Goal: Check status: Check status

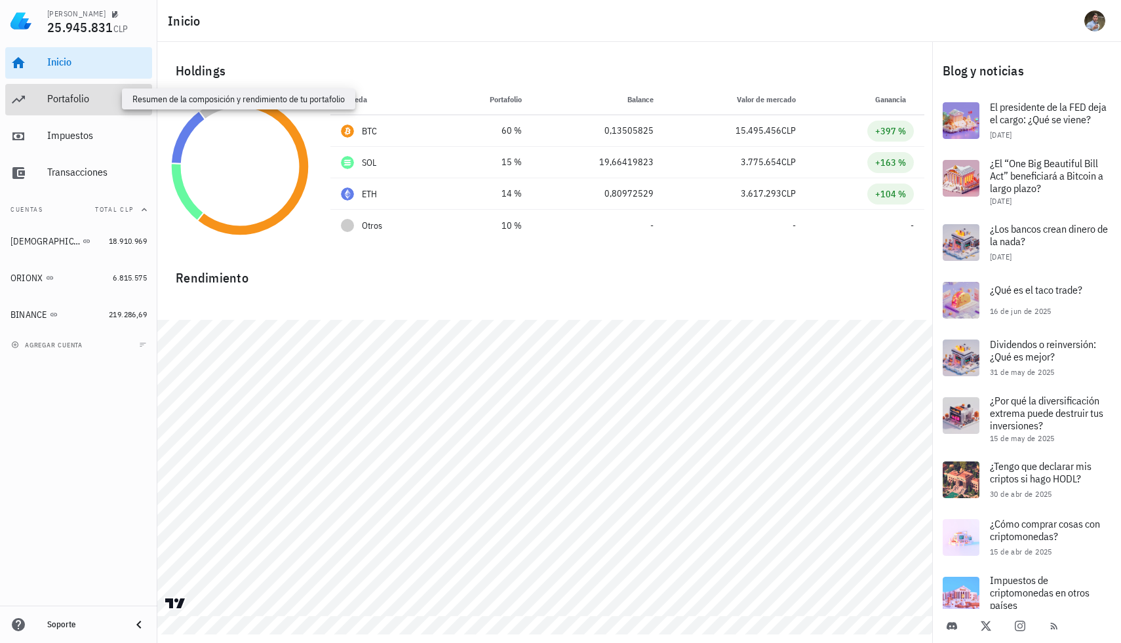
click at [75, 93] on div "Portafolio" at bounding box center [97, 98] width 100 height 12
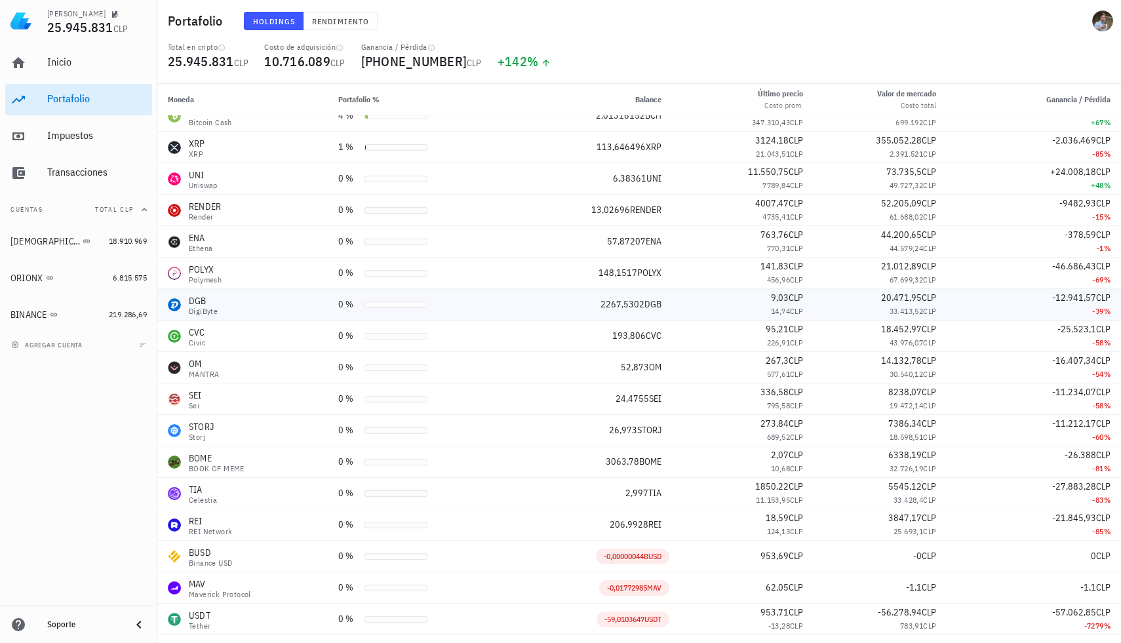
scroll to position [138, 0]
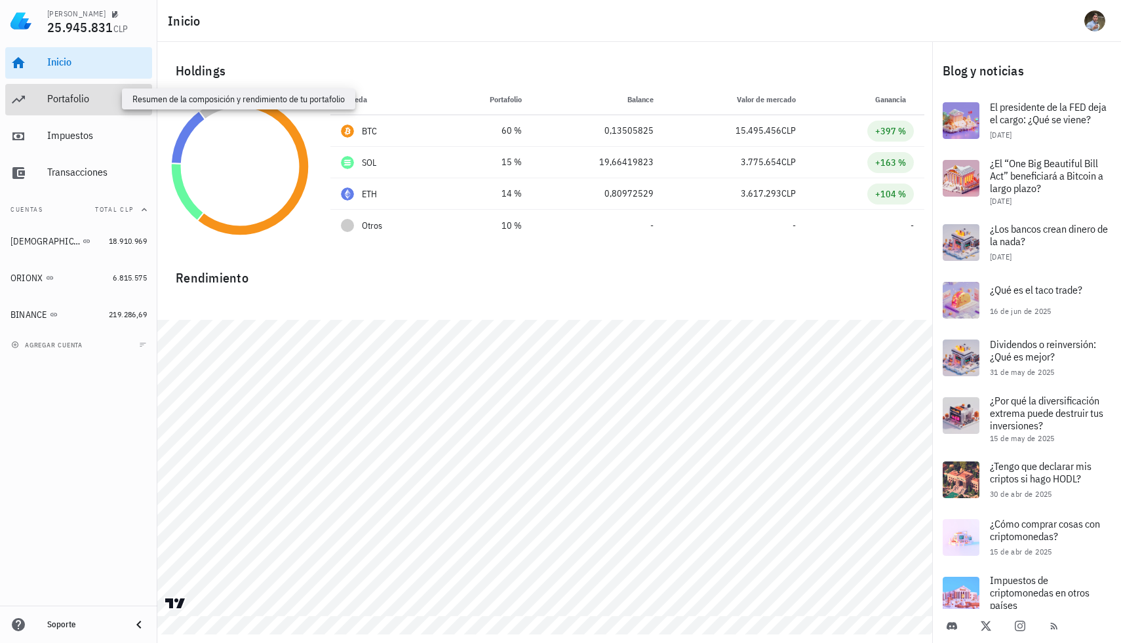
click at [98, 102] on div "Portafolio" at bounding box center [97, 98] width 100 height 12
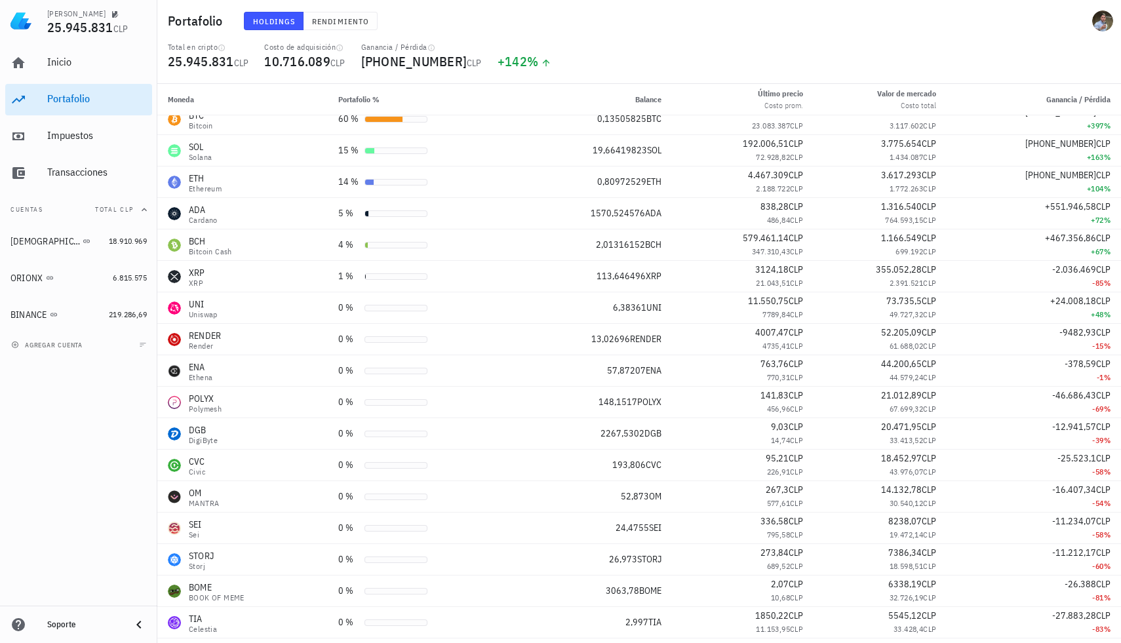
scroll to position [13, 0]
click at [1121, 179] on div "Moneda Portafolio % Balance Último precio Costo prom. Valor [PERSON_NAME] Costo…" at bounding box center [639, 363] width 964 height 559
click at [835, 70] on div "Total en cripto 25.945.831 CLP Costo de adquisición 10.716.089 CLP Ganancia / P…" at bounding box center [639, 63] width 959 height 42
drag, startPoint x: 1121, startPoint y: 173, endPoint x: 1119, endPoint y: 186, distance: 13.3
click at [1119, 186] on div "Moneda Portafolio % Balance Último precio Costo prom. Valor [PERSON_NAME] Costo…" at bounding box center [639, 363] width 964 height 559
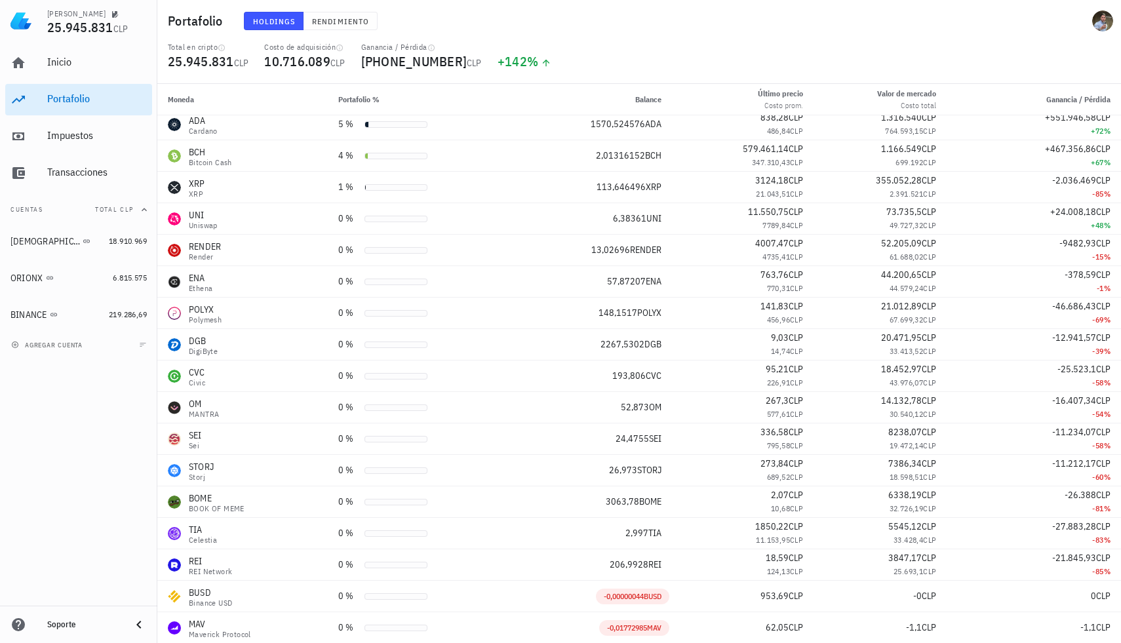
scroll to position [116, 0]
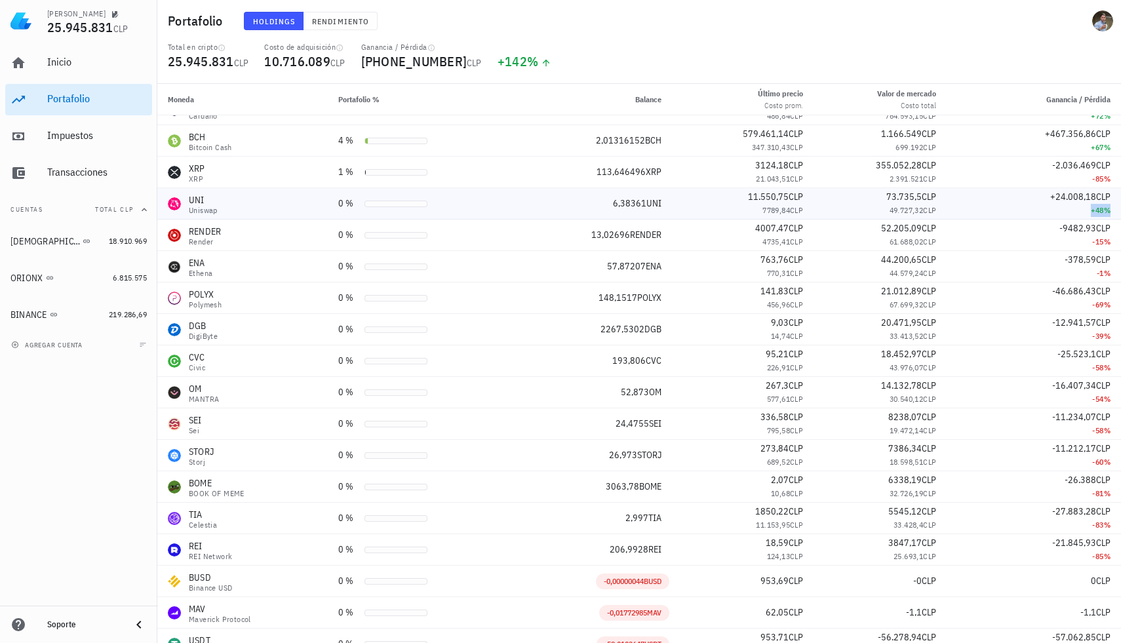
click at [1104, 209] on span "%" at bounding box center [1107, 210] width 7 height 10
click at [1106, 209] on td "+24.008,18 CLP +48 %" at bounding box center [1034, 203] width 174 height 31
drag, startPoint x: 1105, startPoint y: 209, endPoint x: 1072, endPoint y: 210, distance: 32.8
click at [1072, 210] on td "+24.008,18 CLP +48 %" at bounding box center [1034, 203] width 174 height 31
click at [1057, 203] on div "+24.008,18 CLP" at bounding box center [1034, 197] width 153 height 14
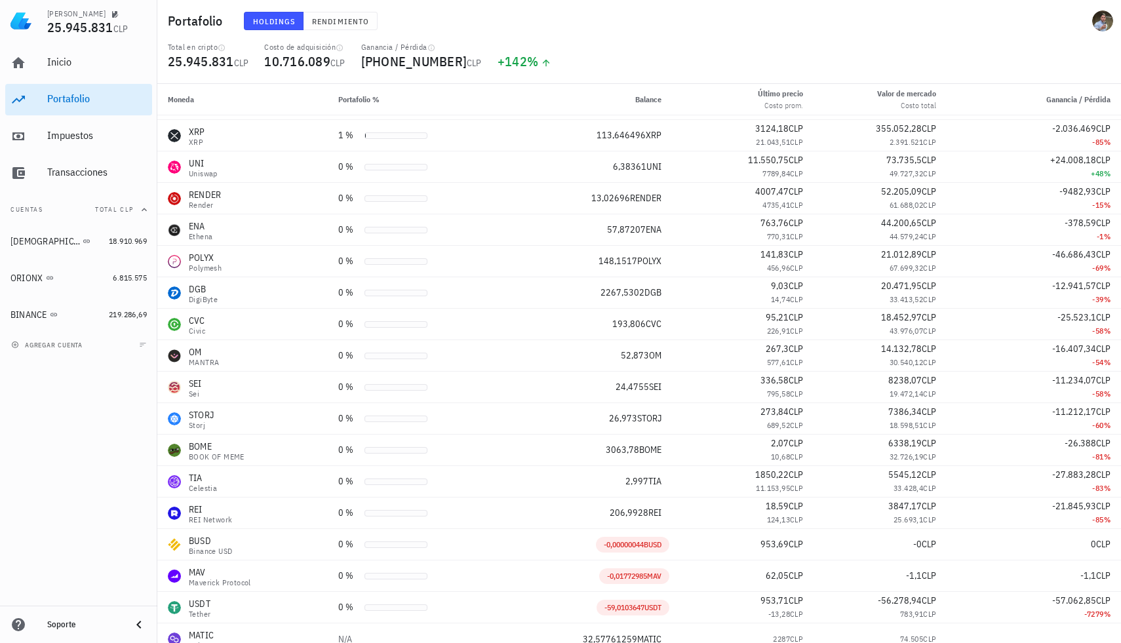
scroll to position [154, 0]
drag, startPoint x: 1121, startPoint y: 487, endPoint x: 1120, endPoint y: 524, distance: 37.4
click at [1120, 524] on div "Moneda Portafolio % Balance Último precio Costo prom. Valor [PERSON_NAME] Costo…" at bounding box center [639, 363] width 964 height 559
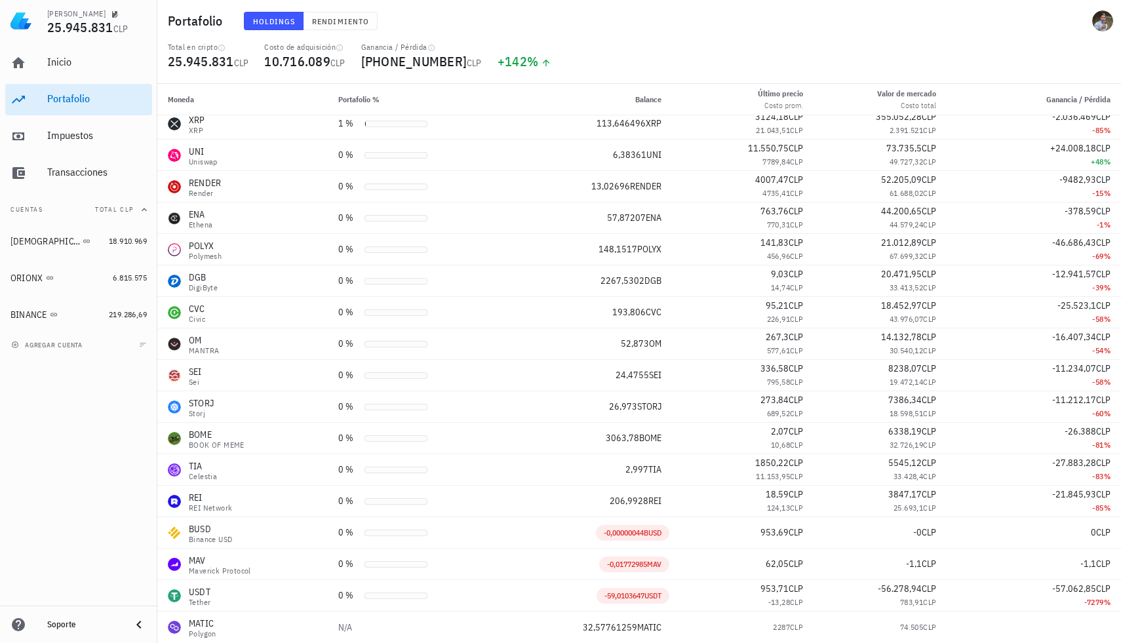
click at [1121, 346] on div "Moneda Portafolio % Balance Último precio Costo prom. Valor [PERSON_NAME] Costo…" at bounding box center [639, 363] width 964 height 559
drag, startPoint x: 1121, startPoint y: 346, endPoint x: 1121, endPoint y: 334, distance: 11.8
click at [1121, 335] on div "Moneda Portafolio % Balance Último precio Costo prom. Valor [PERSON_NAME] Costo…" at bounding box center [639, 363] width 964 height 559
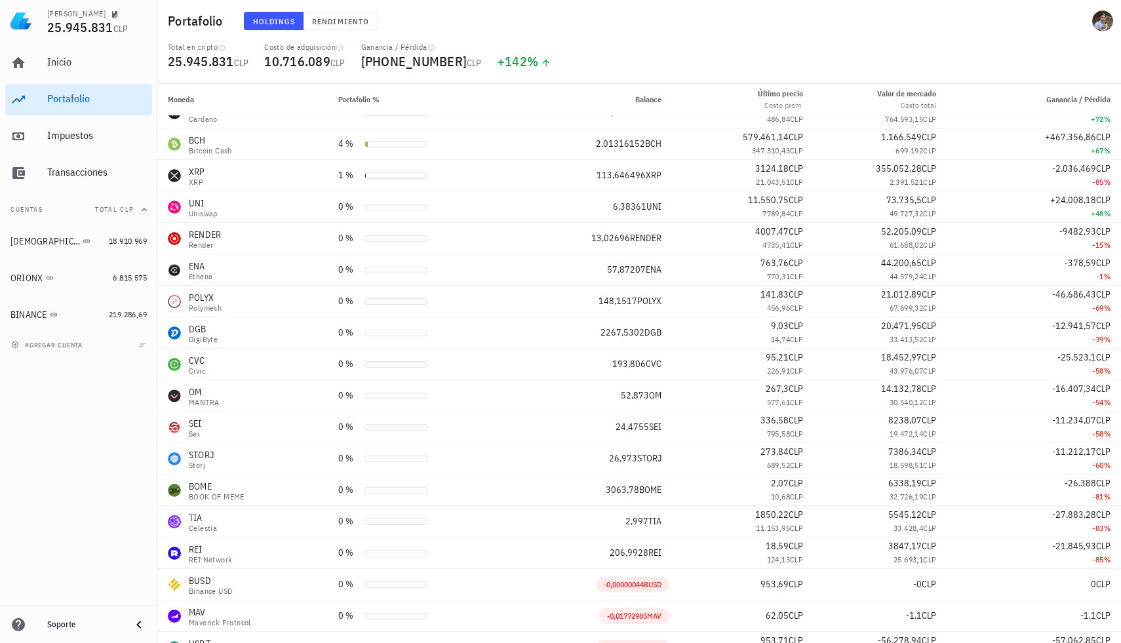
scroll to position [96, 0]
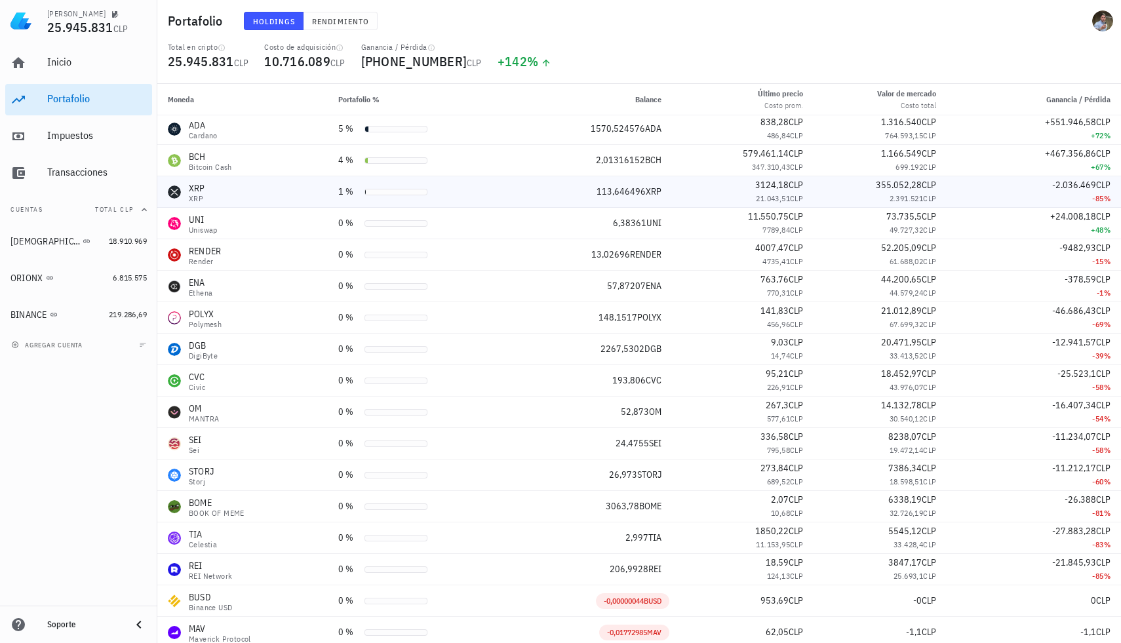
drag, startPoint x: 1108, startPoint y: 184, endPoint x: 1038, endPoint y: 187, distance: 70.2
click at [1038, 187] on td "-2.036.469 CLP -85 %" at bounding box center [1034, 191] width 174 height 31
click at [1121, 190] on div "Moneda Portafolio % Balance Último precio Costo prom. Valor [PERSON_NAME] Costo…" at bounding box center [639, 363] width 964 height 559
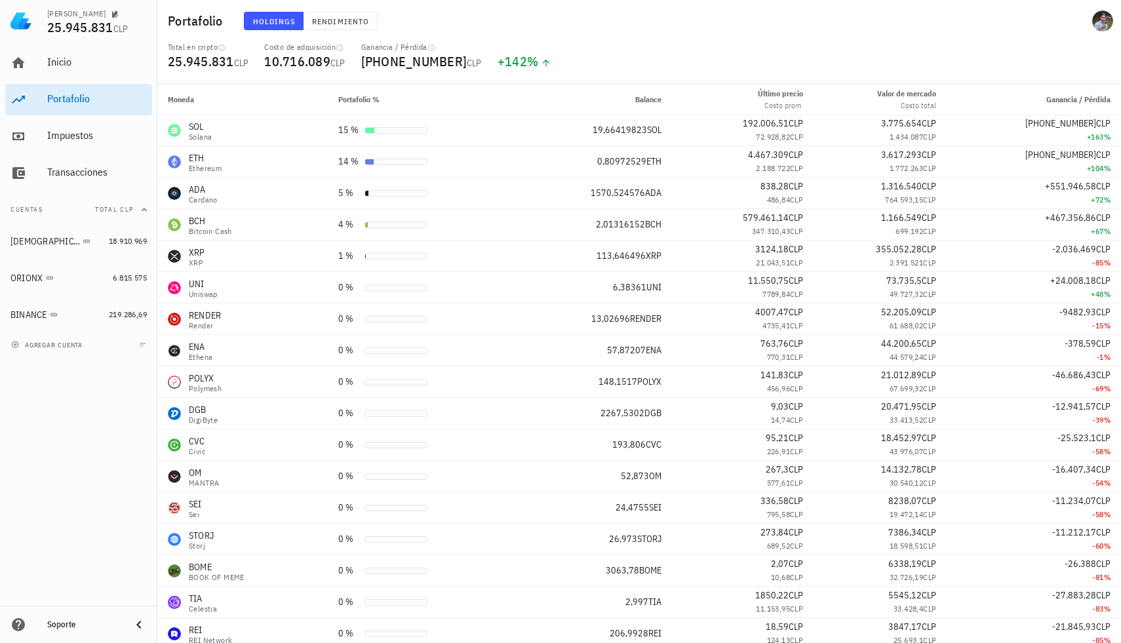
scroll to position [0, 0]
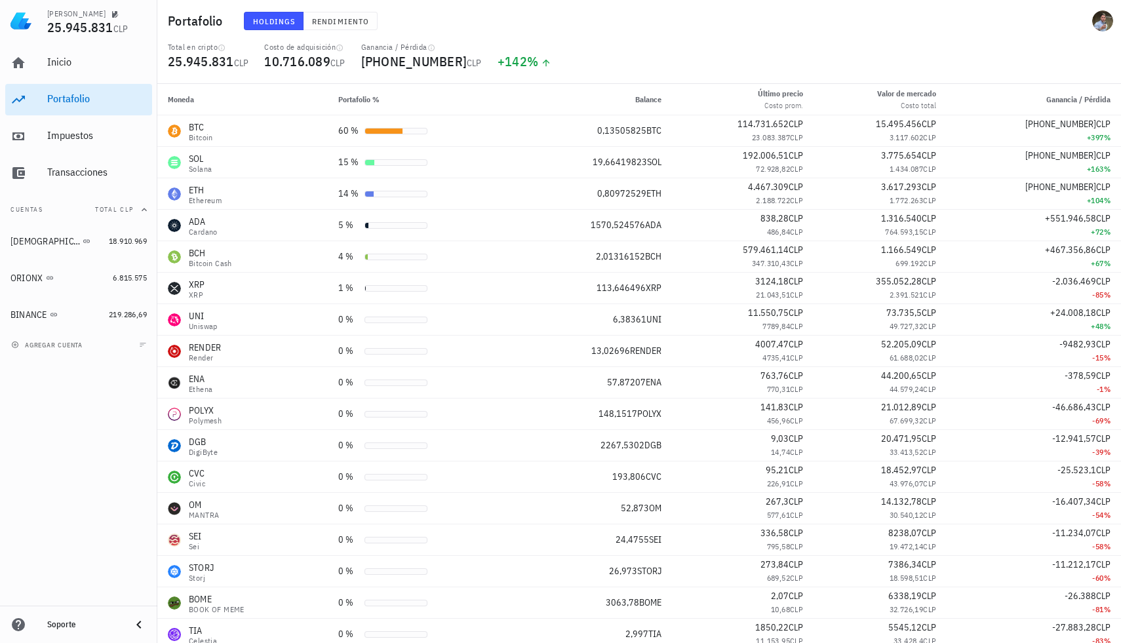
click at [830, 45] on div "Total en cripto 25.945.831 CLP Costo de adquisición 10.716.089 CLP Ganancia / P…" at bounding box center [639, 63] width 959 height 42
